Goal: Task Accomplishment & Management: Manage account settings

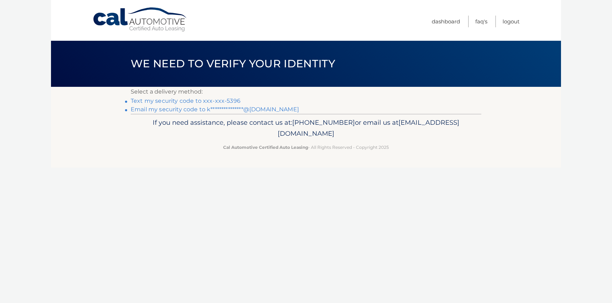
click at [187, 101] on link "Text my security code to xxx-xxx-5396" at bounding box center [186, 100] width 110 height 7
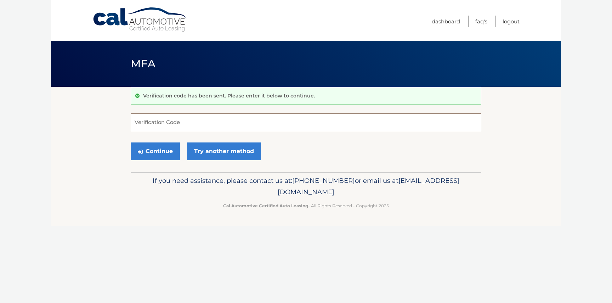
click at [178, 124] on input "Verification Code" at bounding box center [306, 122] width 350 height 18
type input "175091"
click at [149, 183] on p "If you need assistance, please contact us at: 609-807-3200 or email us at Custo…" at bounding box center [305, 186] width 341 height 23
click at [163, 151] on button "Continue" at bounding box center [155, 151] width 49 height 18
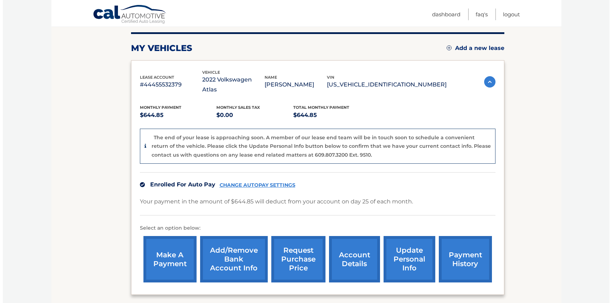
scroll to position [99, 0]
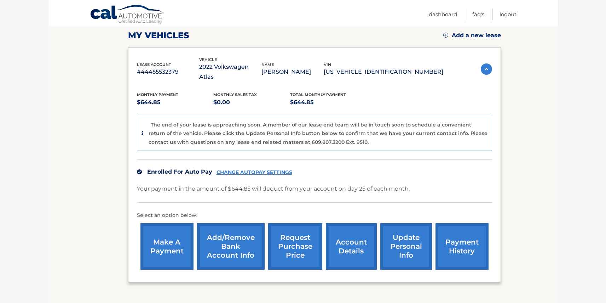
click at [291, 241] on link "request purchase price" at bounding box center [295, 246] width 54 height 46
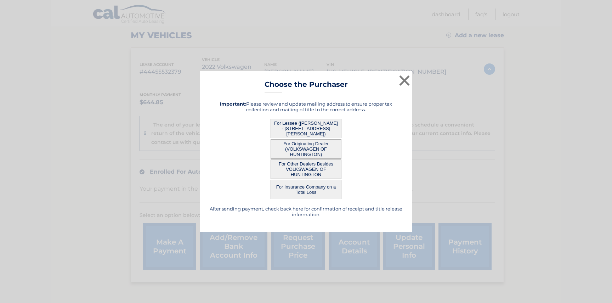
click at [314, 130] on button "For Lessee (KEITH GRUENEBERG - 242 FERNWOOD TER, , STEWART MANOR, NY 11530)" at bounding box center [305, 128] width 71 height 19
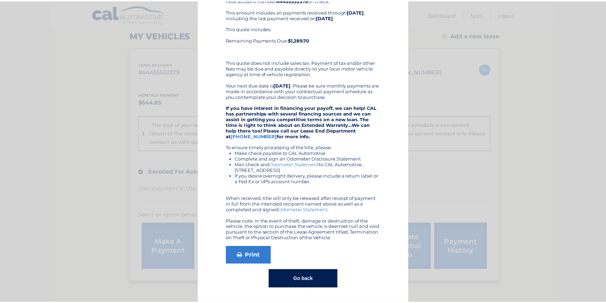
scroll to position [0, 0]
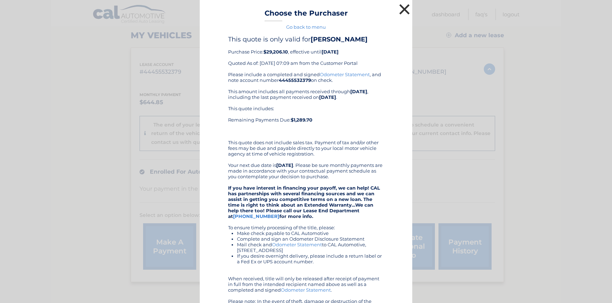
click at [401, 8] on button "×" at bounding box center [404, 9] width 14 height 14
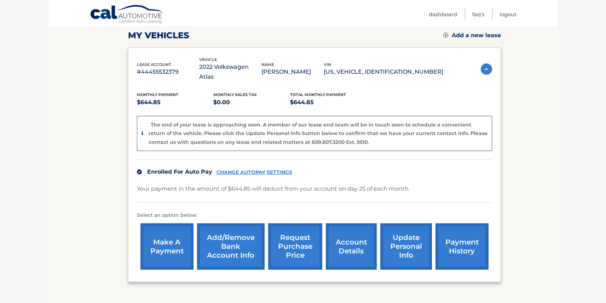
click at [466, 231] on link "payment history" at bounding box center [462, 246] width 53 height 46
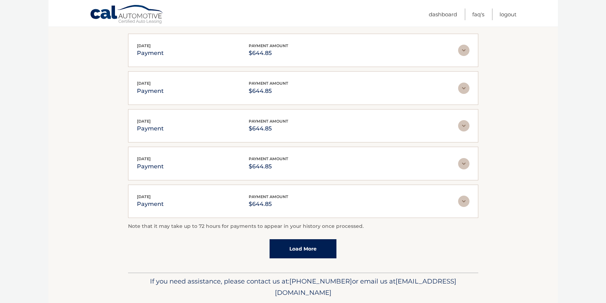
scroll to position [141, 0]
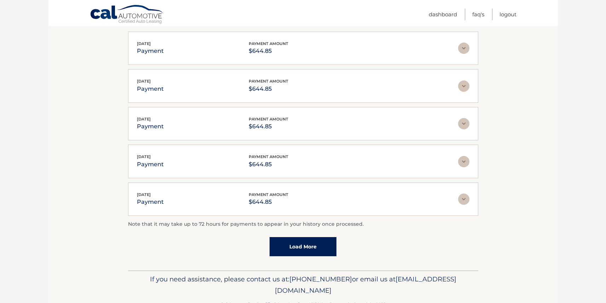
click at [303, 249] on link "Load More" at bounding box center [303, 246] width 67 height 19
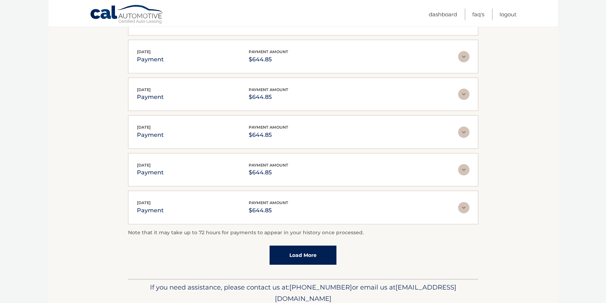
scroll to position [200, 0]
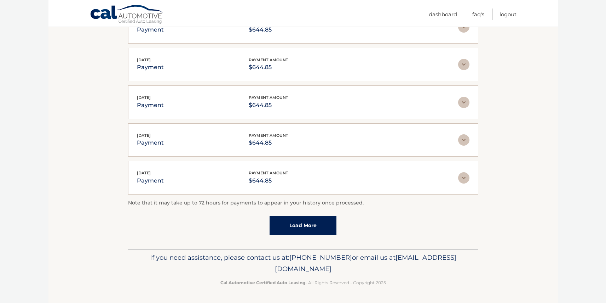
click at [328, 226] on link "Load More" at bounding box center [303, 225] width 67 height 19
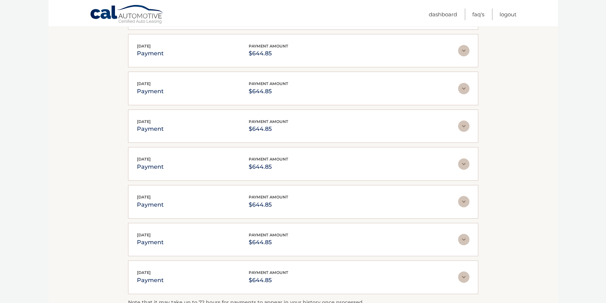
scroll to position [350, 0]
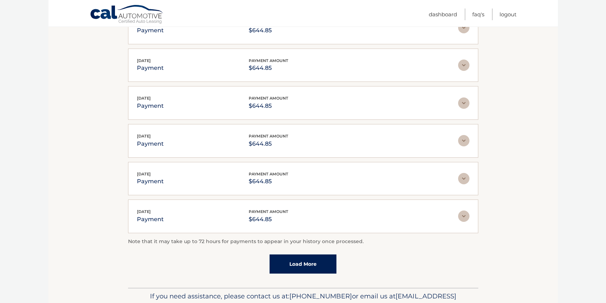
click at [303, 264] on link "Load More" at bounding box center [303, 263] width 67 height 19
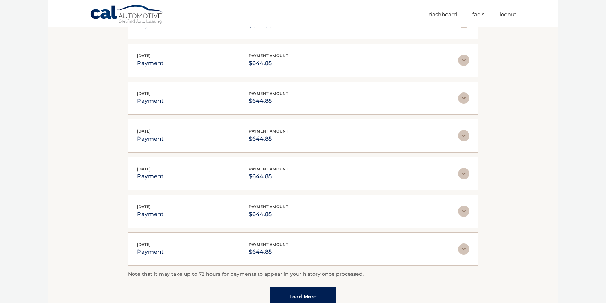
scroll to position [534, 0]
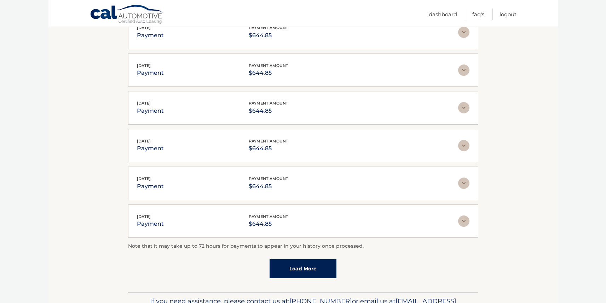
click at [309, 268] on link "Load More" at bounding box center [303, 268] width 67 height 19
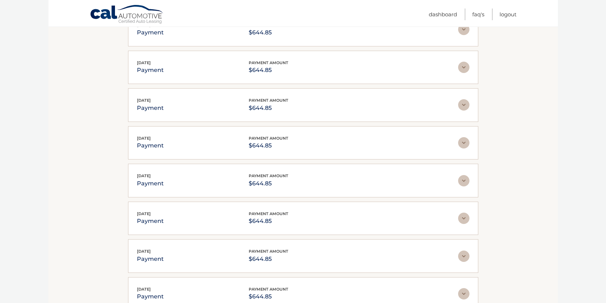
scroll to position [760, 0]
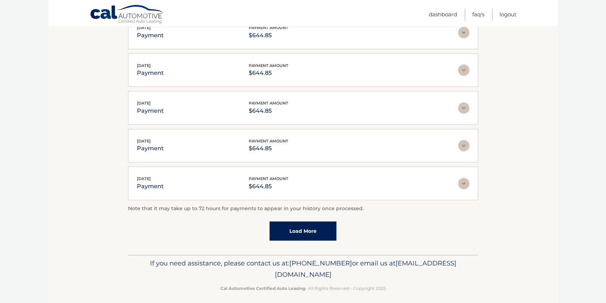
click at [299, 233] on link "Load More" at bounding box center [303, 230] width 67 height 19
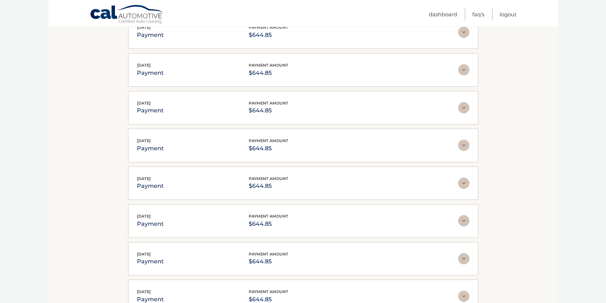
scroll to position [0, 0]
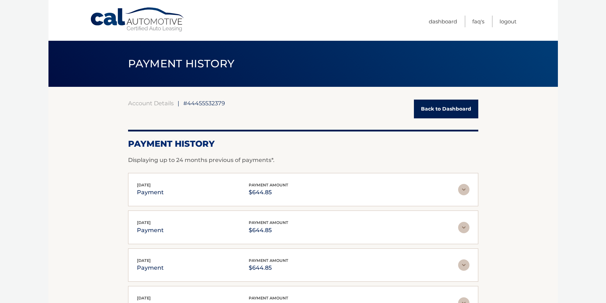
click at [442, 111] on link "Back to Dashboard" at bounding box center [446, 108] width 64 height 19
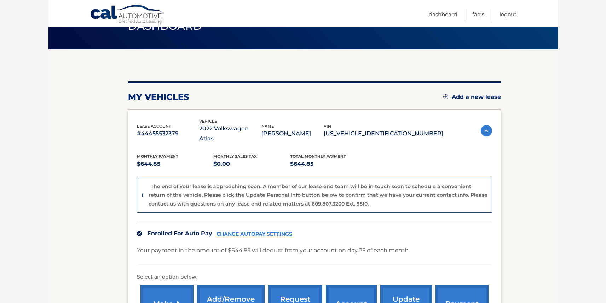
scroll to position [76, 0]
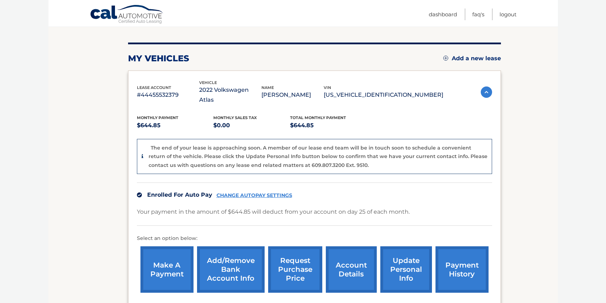
click at [354, 258] on link "account details" at bounding box center [351, 269] width 51 height 46
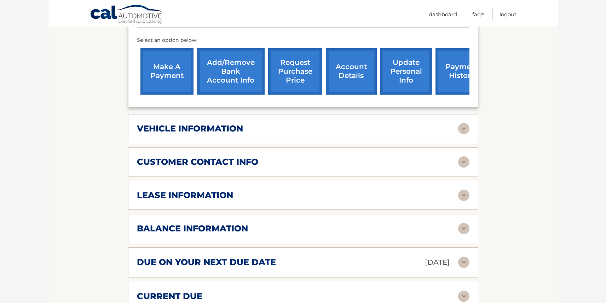
scroll to position [276, 0]
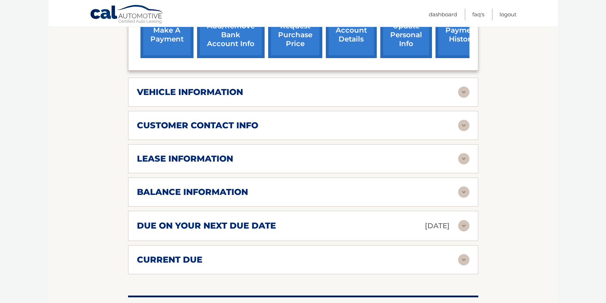
click at [460, 186] on img at bounding box center [463, 191] width 11 height 11
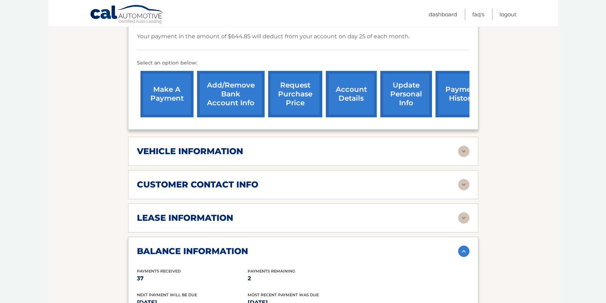
scroll to position [237, 0]
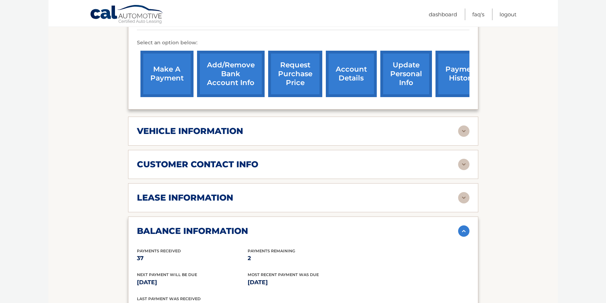
click at [464, 192] on img at bounding box center [463, 197] width 11 height 11
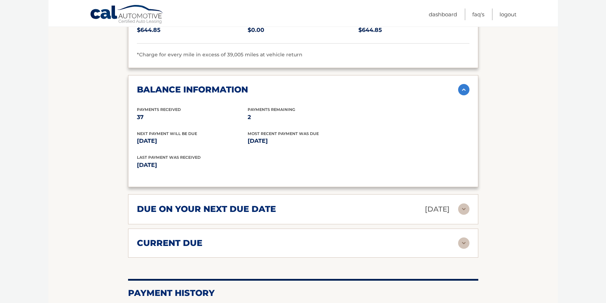
scroll to position [516, 0]
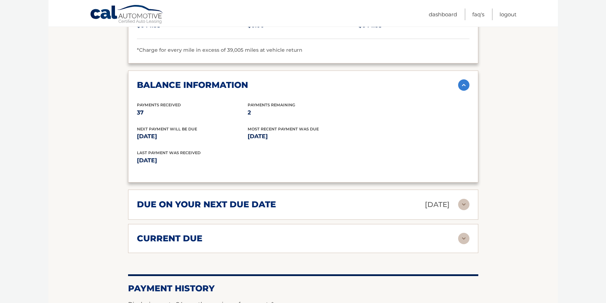
click at [463, 199] on img at bounding box center [463, 204] width 11 height 11
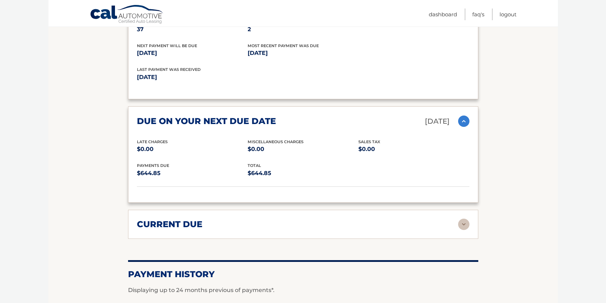
scroll to position [668, 0]
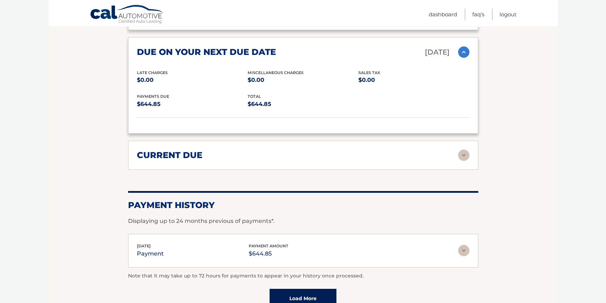
click at [466, 149] on img at bounding box center [463, 154] width 11 height 11
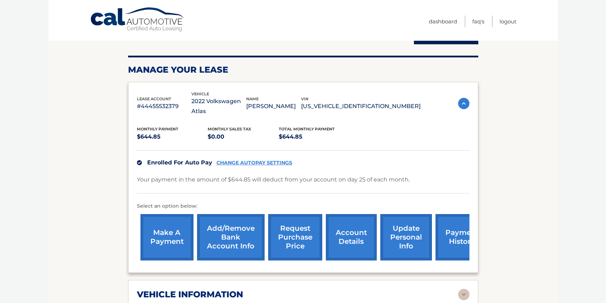
scroll to position [171, 0]
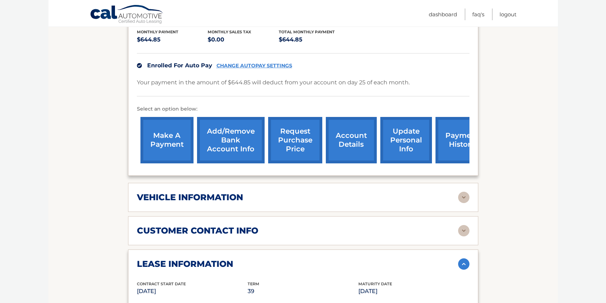
click at [460, 191] on img at bounding box center [463, 196] width 11 height 11
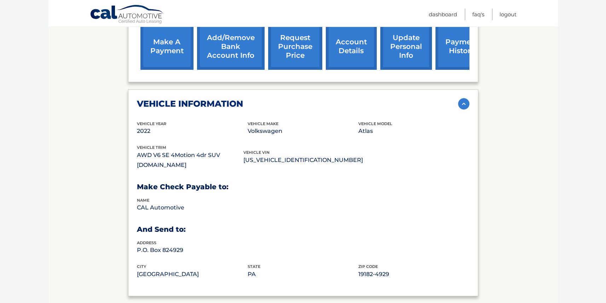
scroll to position [367, 0]
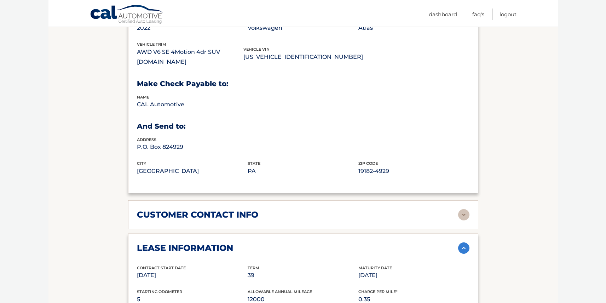
click at [464, 209] on img at bounding box center [463, 214] width 11 height 11
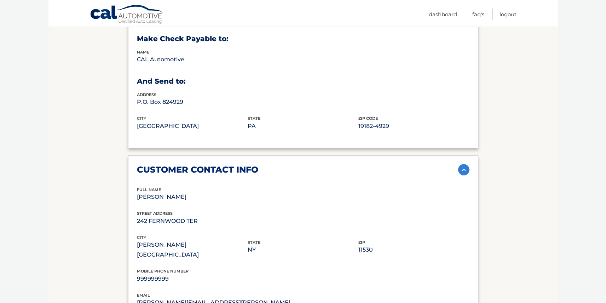
scroll to position [453, 0]
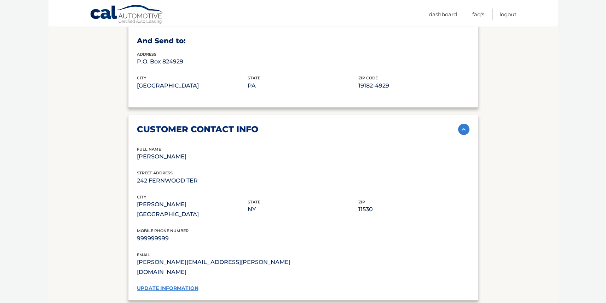
click at [170, 285] on link "update information" at bounding box center [168, 288] width 62 height 6
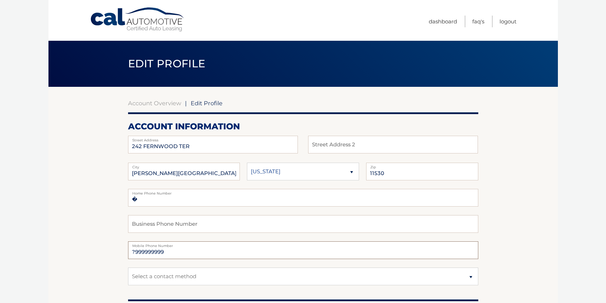
drag, startPoint x: 175, startPoint y: 251, endPoint x: 124, endPoint y: 251, distance: 51.3
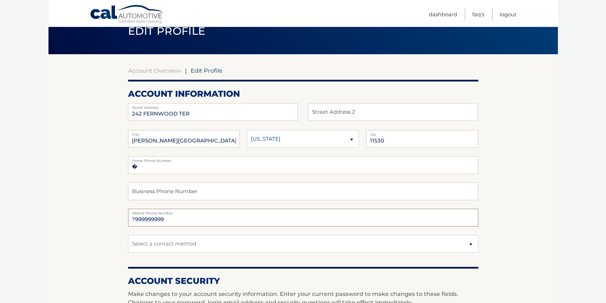
scroll to position [34, 0]
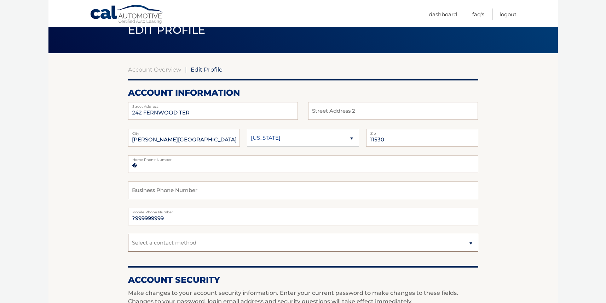
click at [471, 244] on select "Select a contact method Mobile Home" at bounding box center [303, 243] width 350 height 18
type input "5164585396"
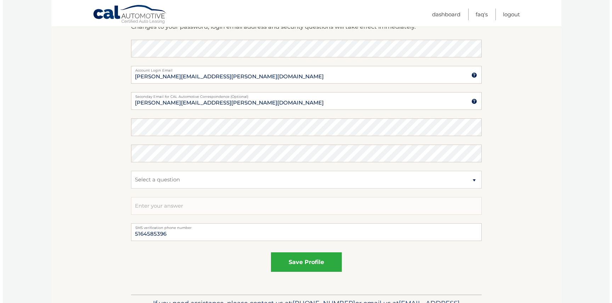
scroll to position [333, 0]
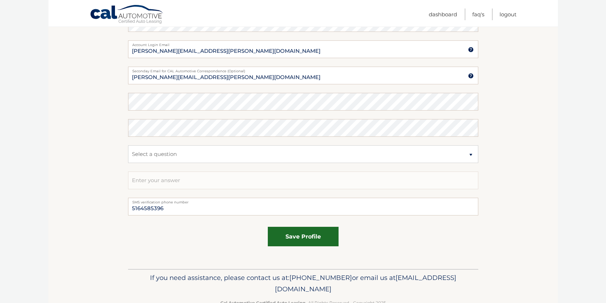
click at [303, 236] on button "save profile" at bounding box center [303, 236] width 71 height 19
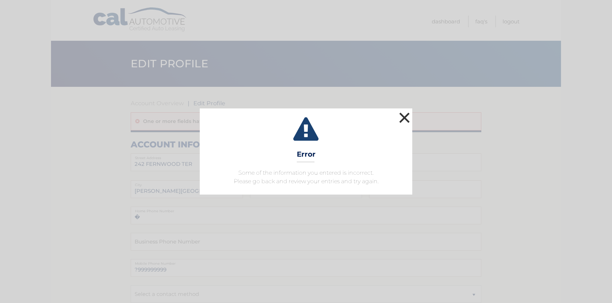
click at [402, 118] on button "×" at bounding box center [404, 117] width 14 height 14
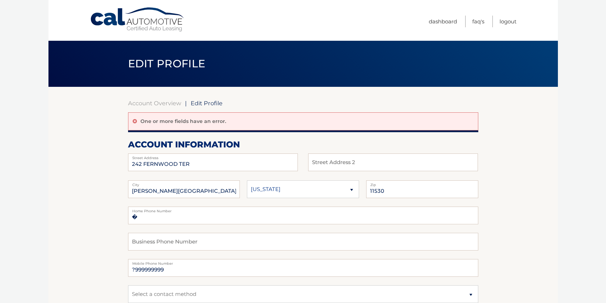
scroll to position [66, 0]
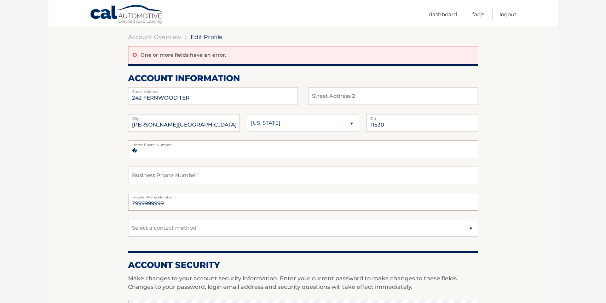
drag, startPoint x: 178, startPoint y: 204, endPoint x: 115, endPoint y: 202, distance: 62.7
click at [115, 202] on section "Account Overview | Edit Profile One or more fields have an error. account infor…" at bounding box center [303, 287] width 510 height 533
type input "5164585396"
click at [267, 228] on select "Select a contact method Mobile Home" at bounding box center [303, 228] width 350 height 18
select select "1"
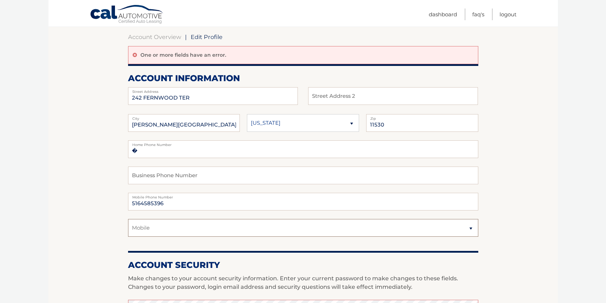
click at [128, 219] on select "Select a contact method Mobile Home" at bounding box center [303, 228] width 350 height 18
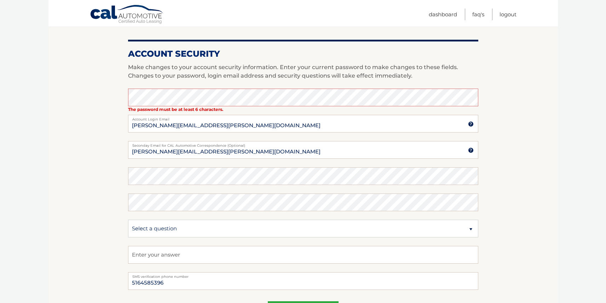
scroll to position [298, 0]
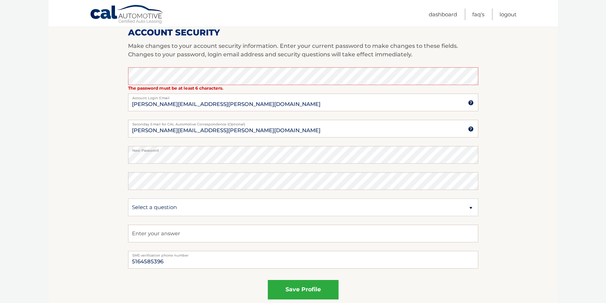
click at [88, 188] on section "Account Overview | Edit Profile One or more fields have an error. account infor…" at bounding box center [303, 54] width 510 height 533
